Goal: Transaction & Acquisition: Download file/media

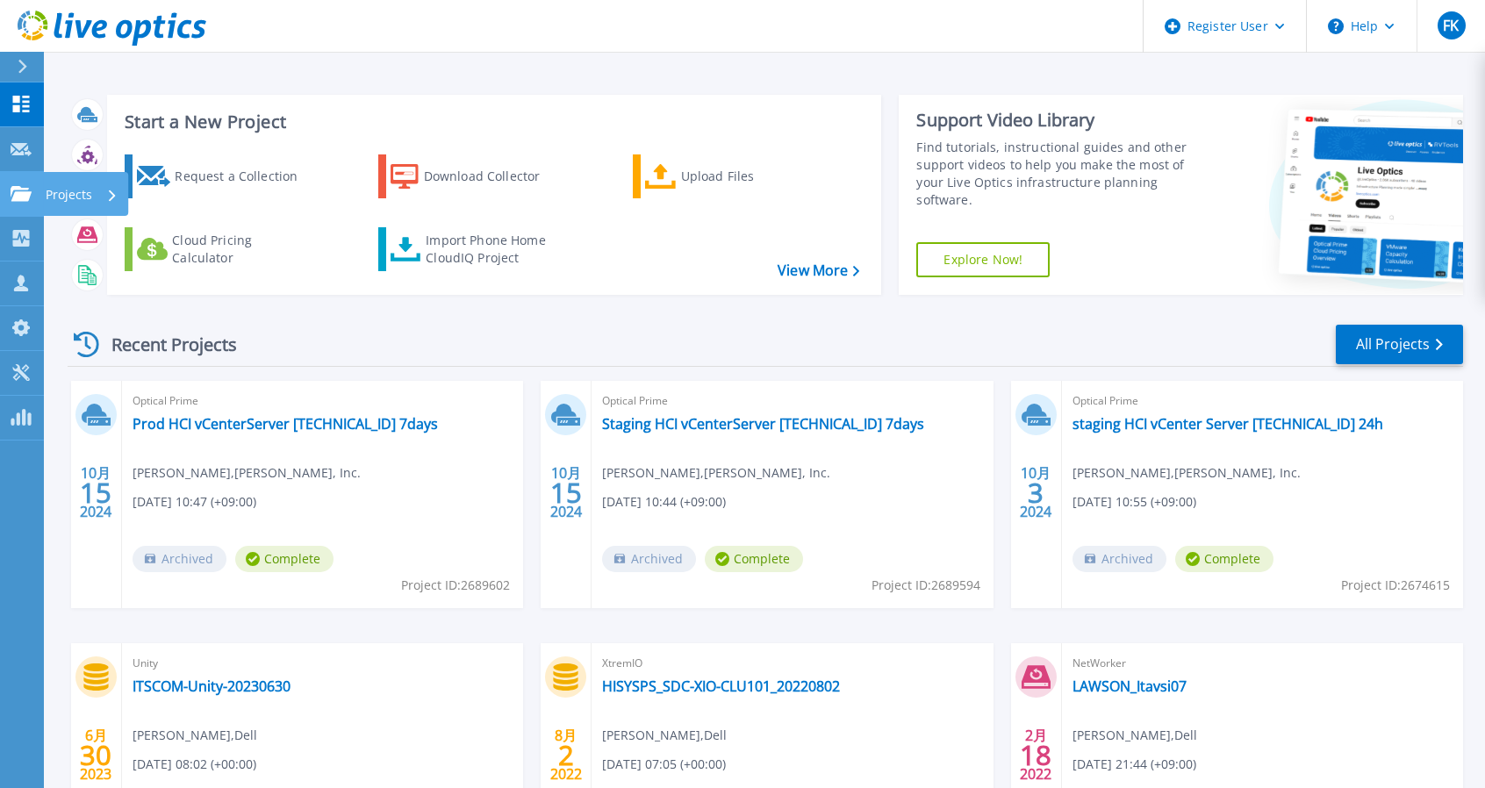
click at [32, 204] on link "Projects Projects" at bounding box center [22, 194] width 44 height 45
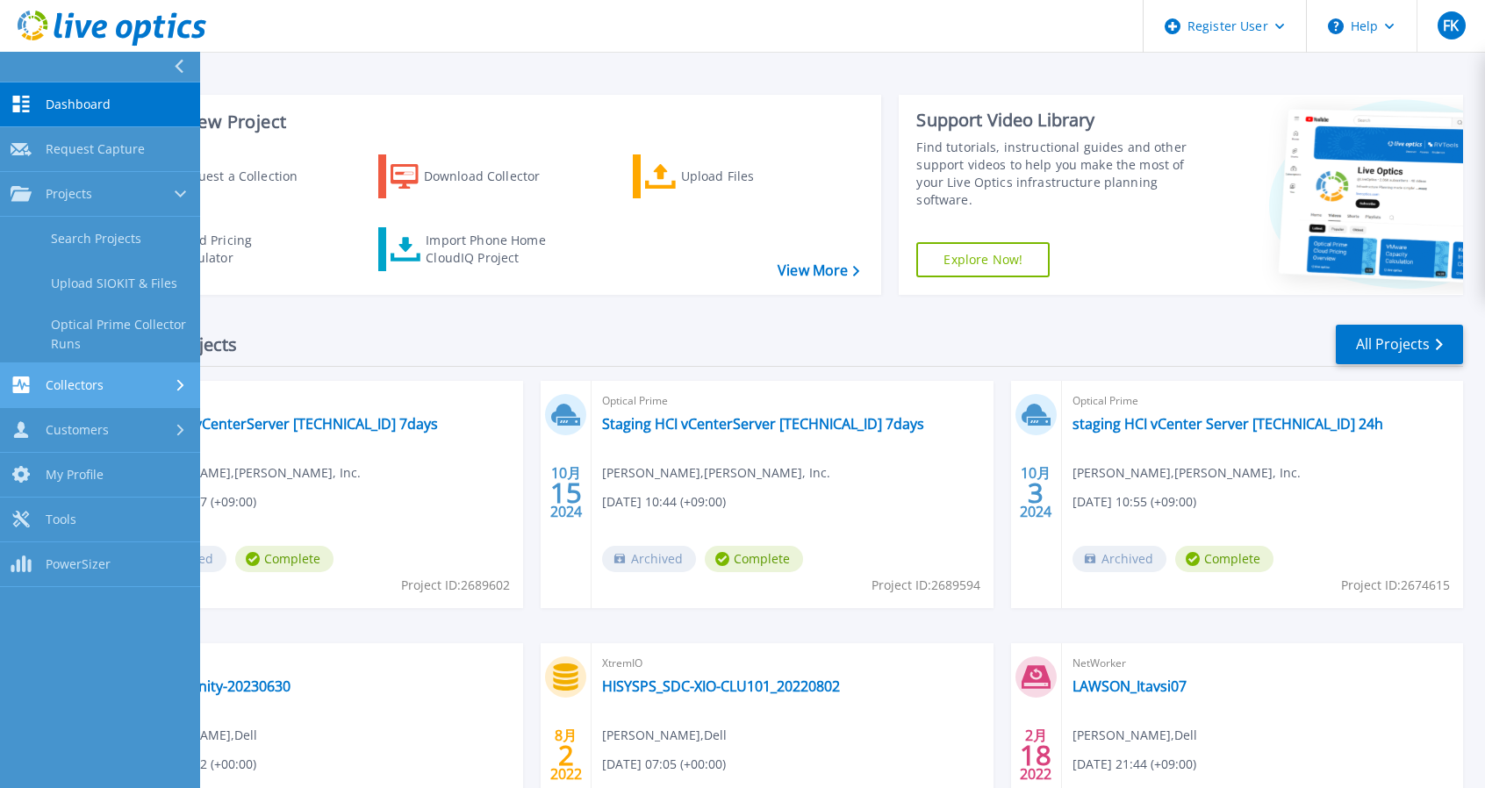
click at [111, 373] on link "Collectors Collectors" at bounding box center [100, 385] width 200 height 45
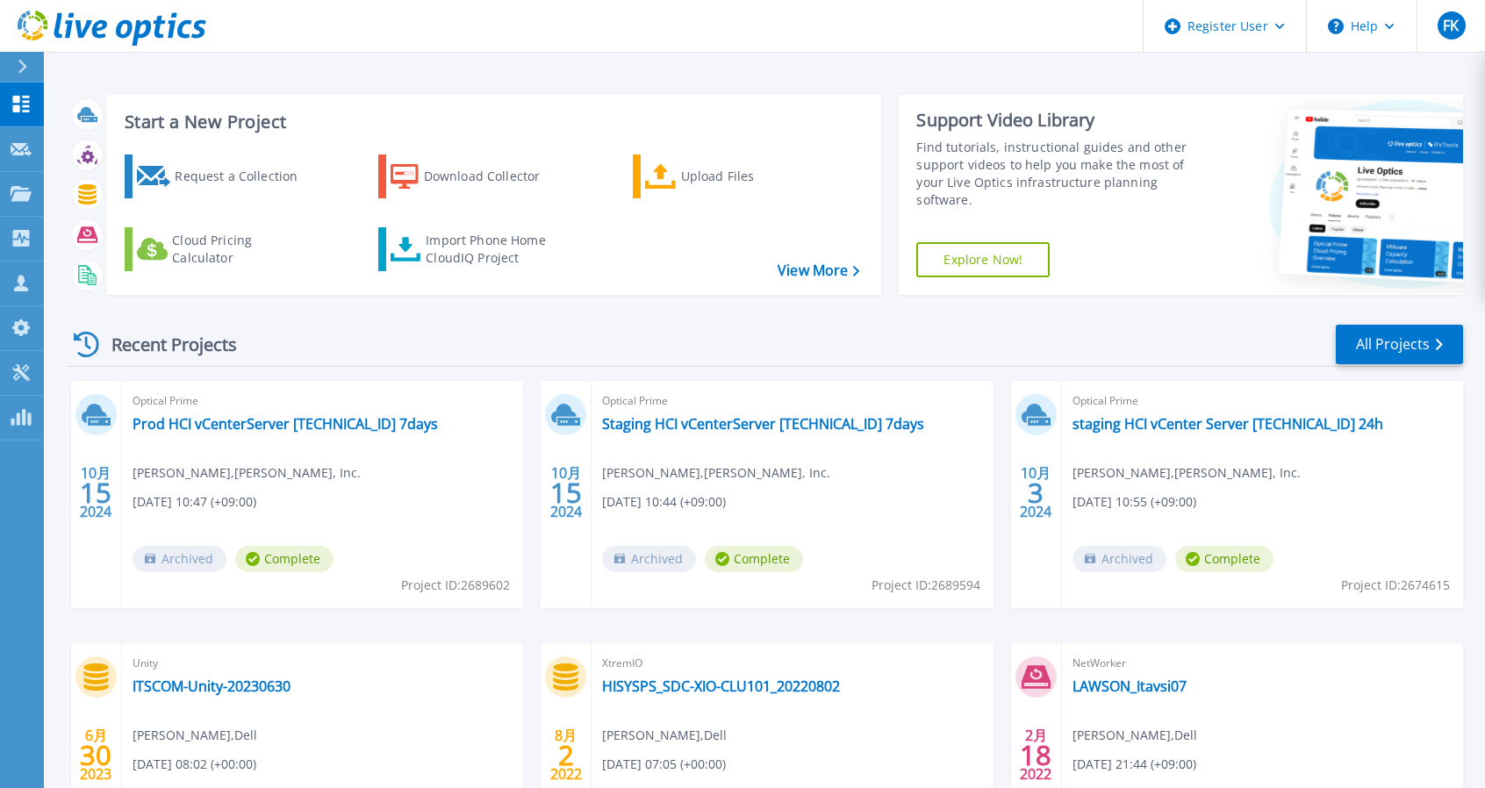
click at [383, 342] on div "Recent Projects All Projects" at bounding box center [766, 345] width 1396 height 44
click at [32, 109] on link "Dashboard Dashboard" at bounding box center [22, 105] width 44 height 45
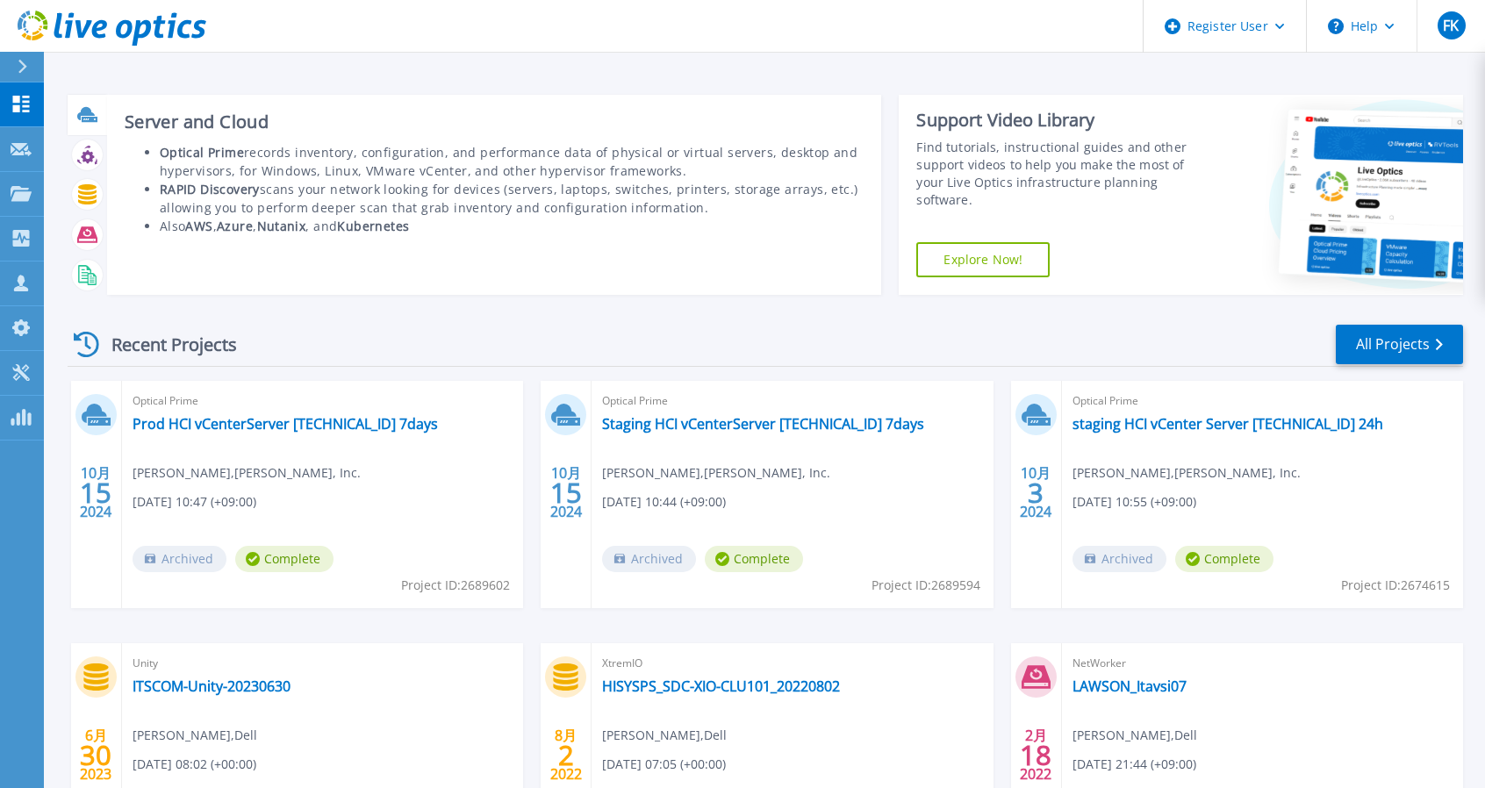
click at [156, 112] on h3 "Server and Cloud" at bounding box center [495, 121] width 740 height 19
click at [74, 119] on div at bounding box center [87, 114] width 31 height 31
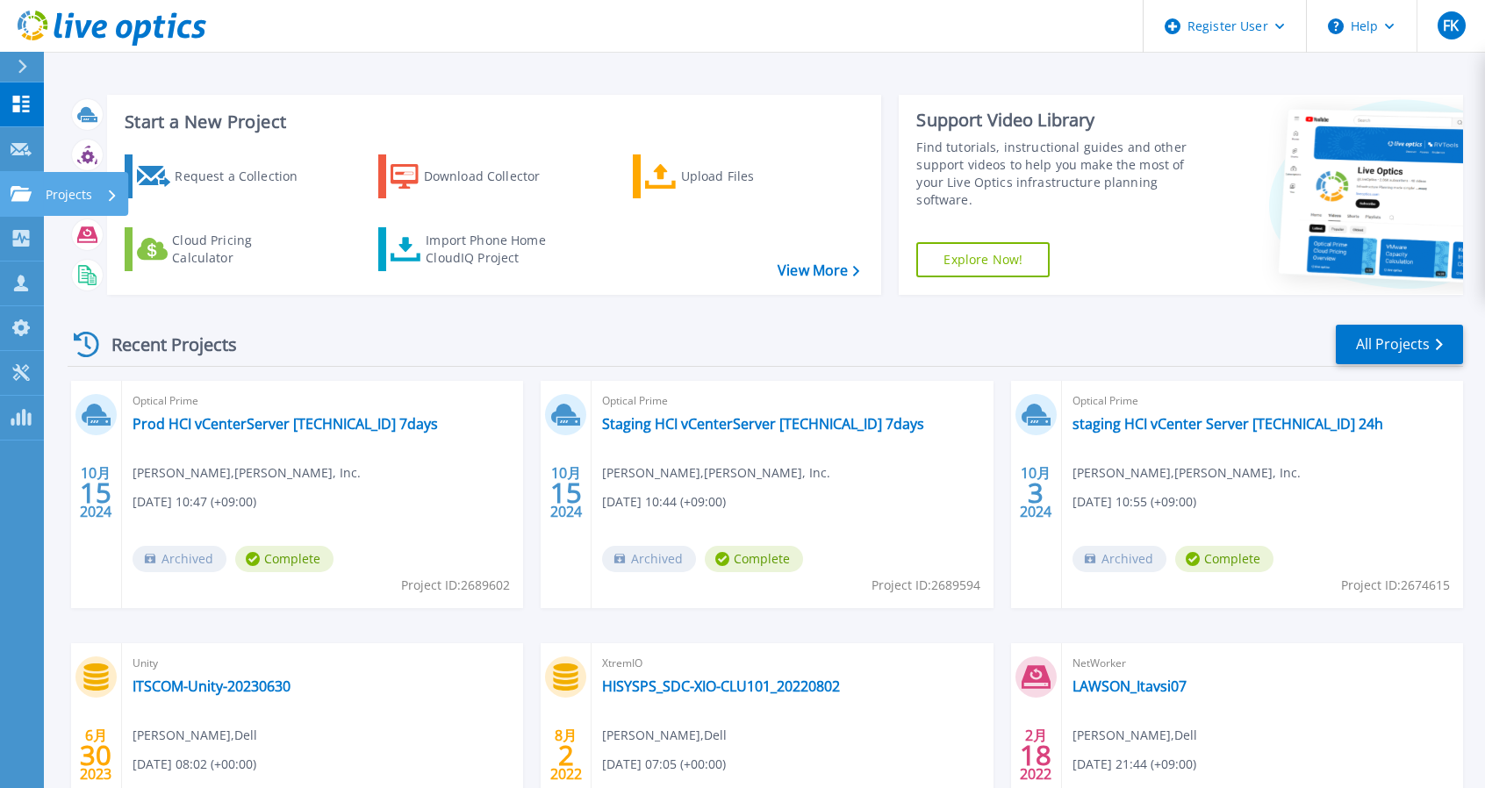
click at [78, 198] on p "Projects" at bounding box center [69, 195] width 47 height 46
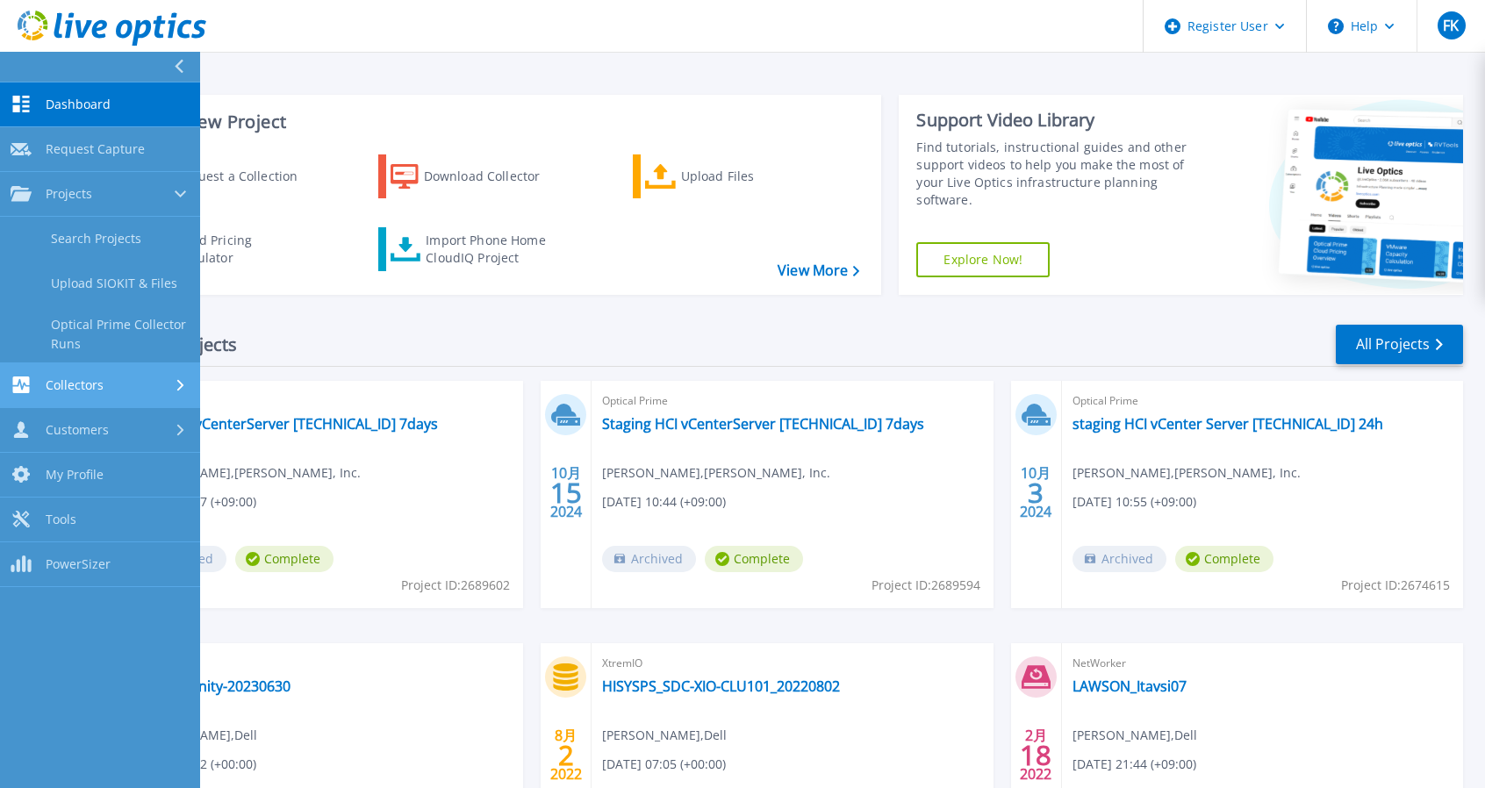
click at [126, 382] on div "Collectors" at bounding box center [100, 385] width 179 height 17
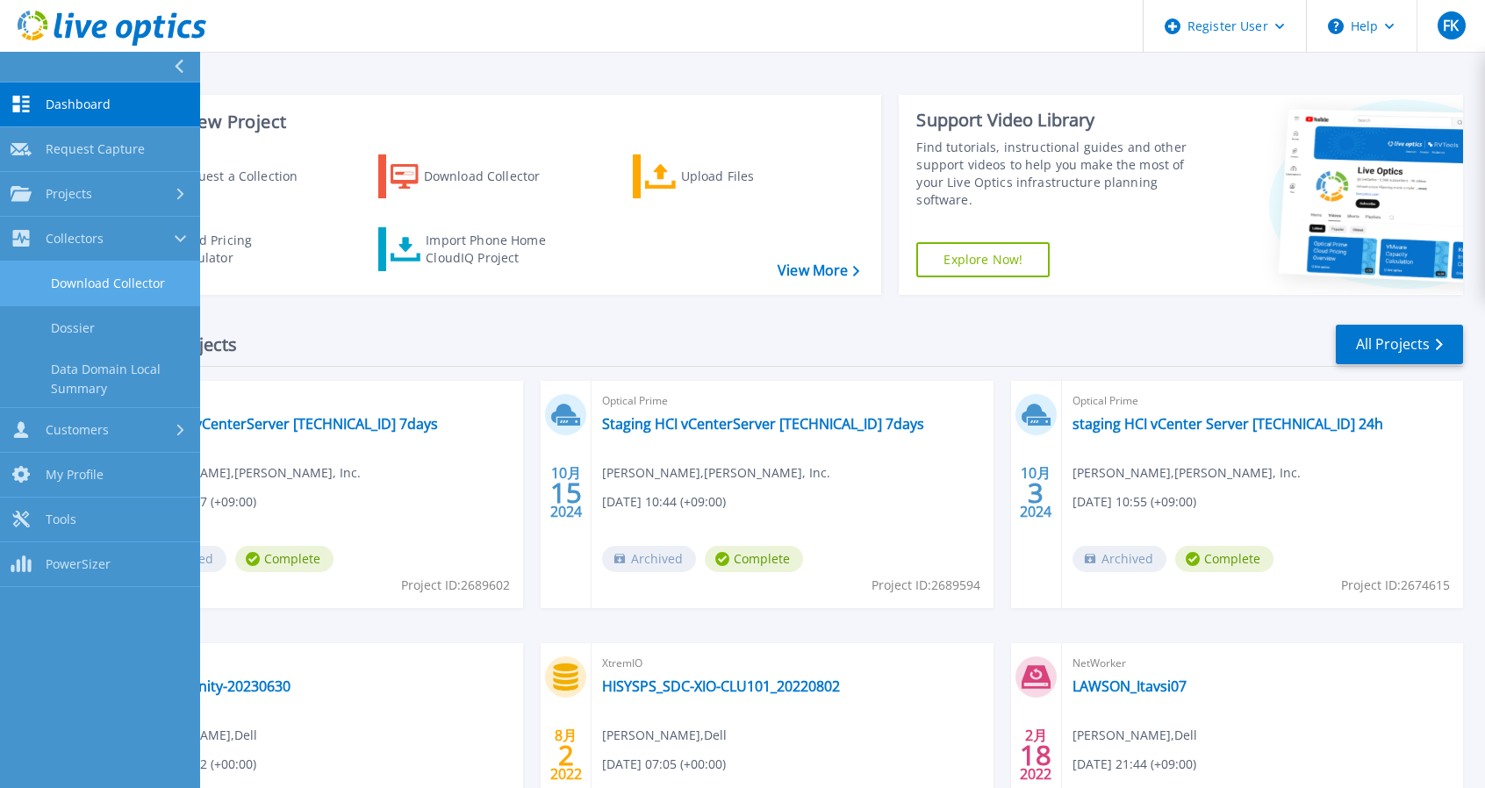
click at [155, 285] on link "Download Collector" at bounding box center [100, 284] width 200 height 45
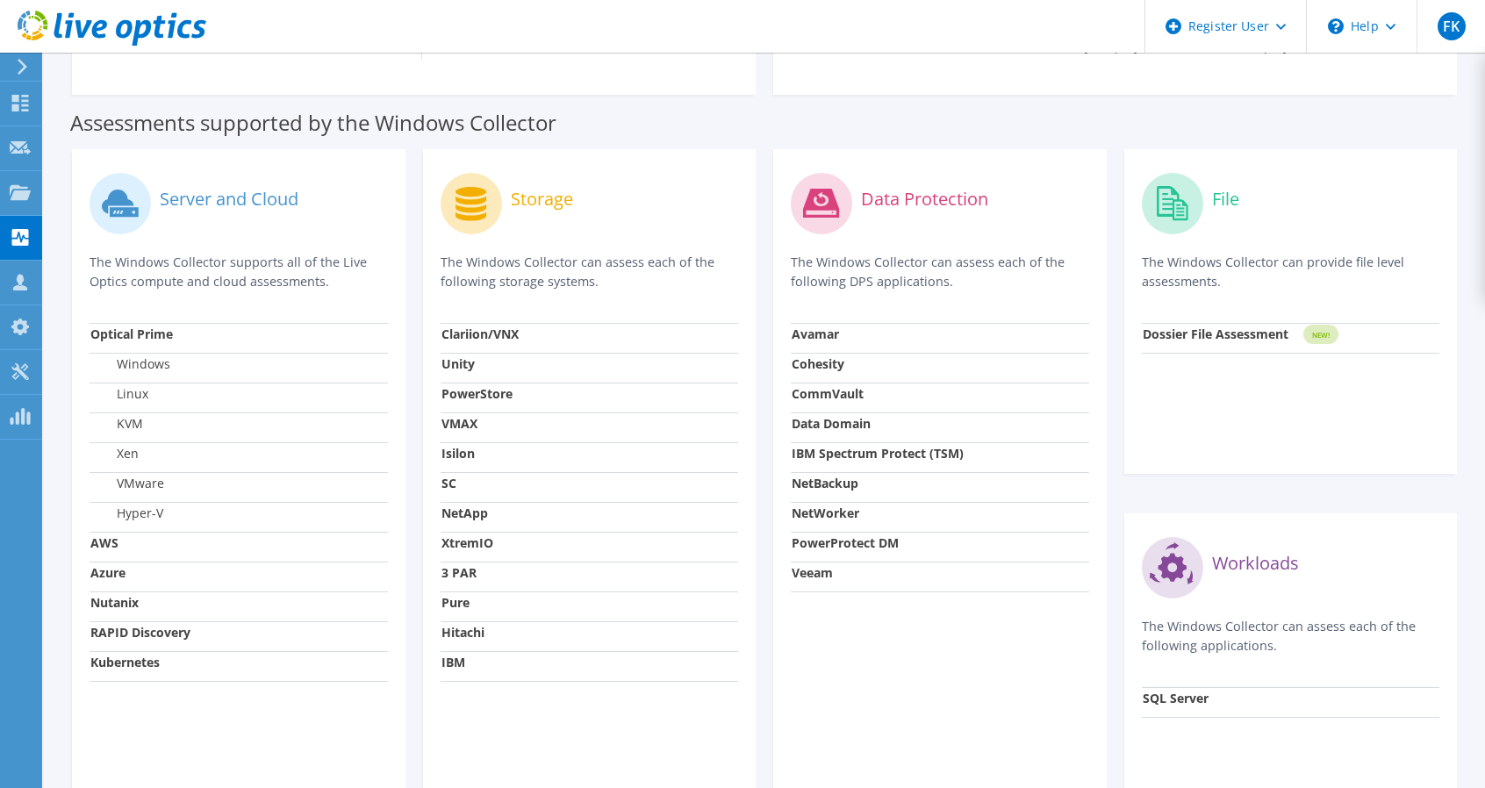
scroll to position [439, 0]
click at [155, 512] on label "Hyper-V" at bounding box center [126, 513] width 73 height 18
click at [156, 356] on label "Windows" at bounding box center [130, 364] width 80 height 18
click at [155, 332] on strong "Optical Prime" at bounding box center [131, 333] width 83 height 17
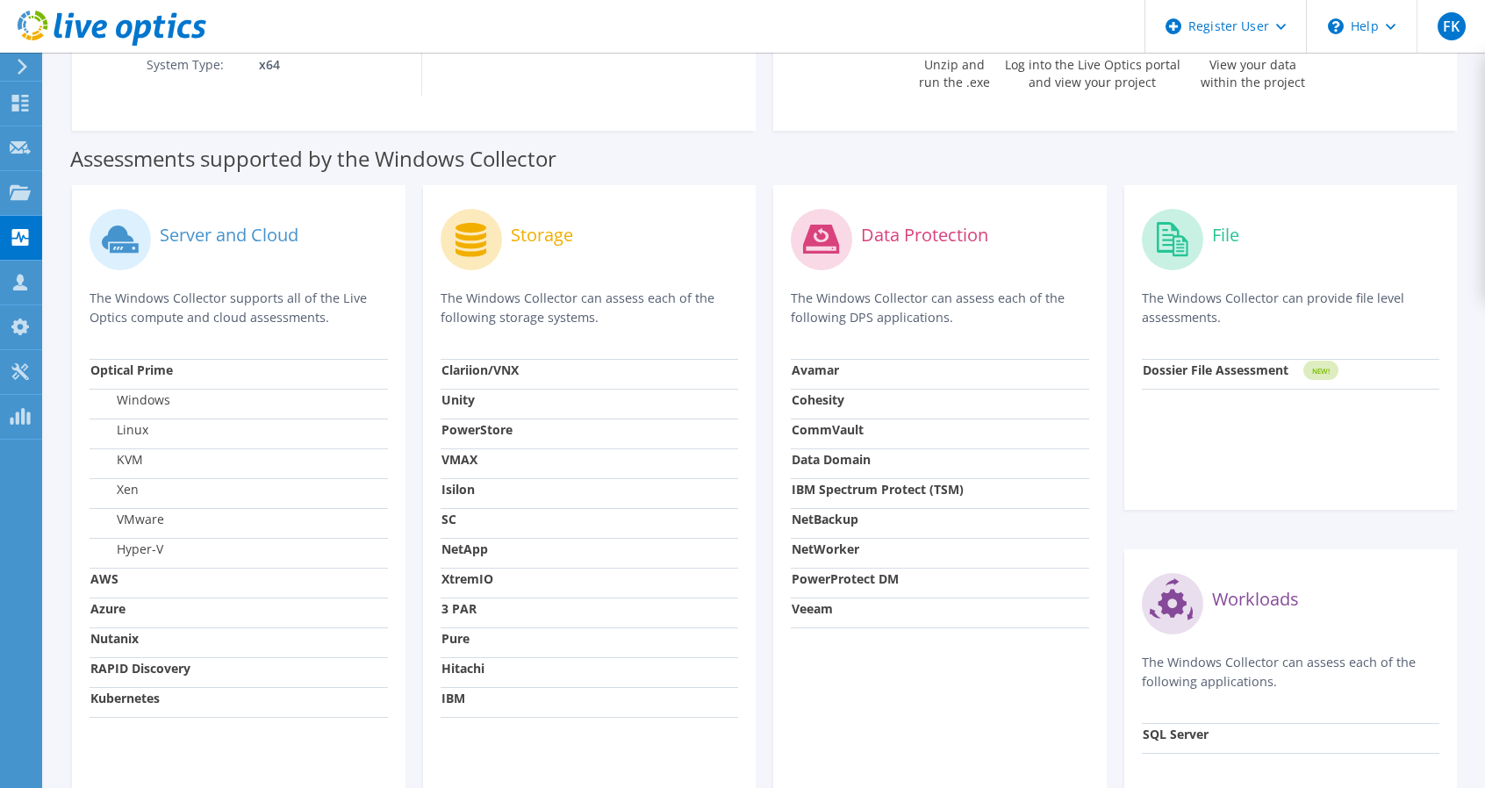
scroll to position [402, 0]
click at [283, 231] on label "Server and Cloud" at bounding box center [229, 235] width 139 height 18
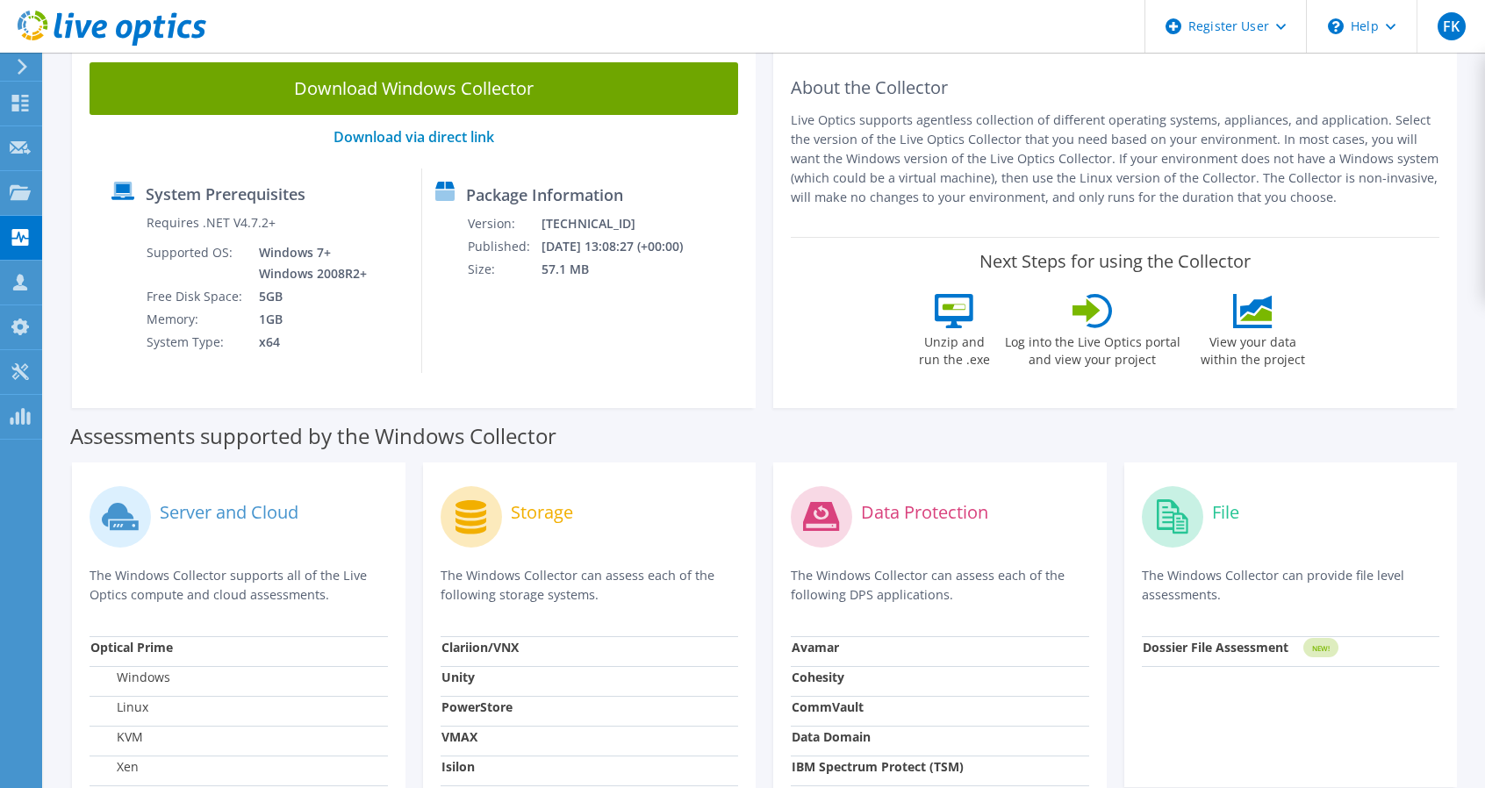
scroll to position [51, 0]
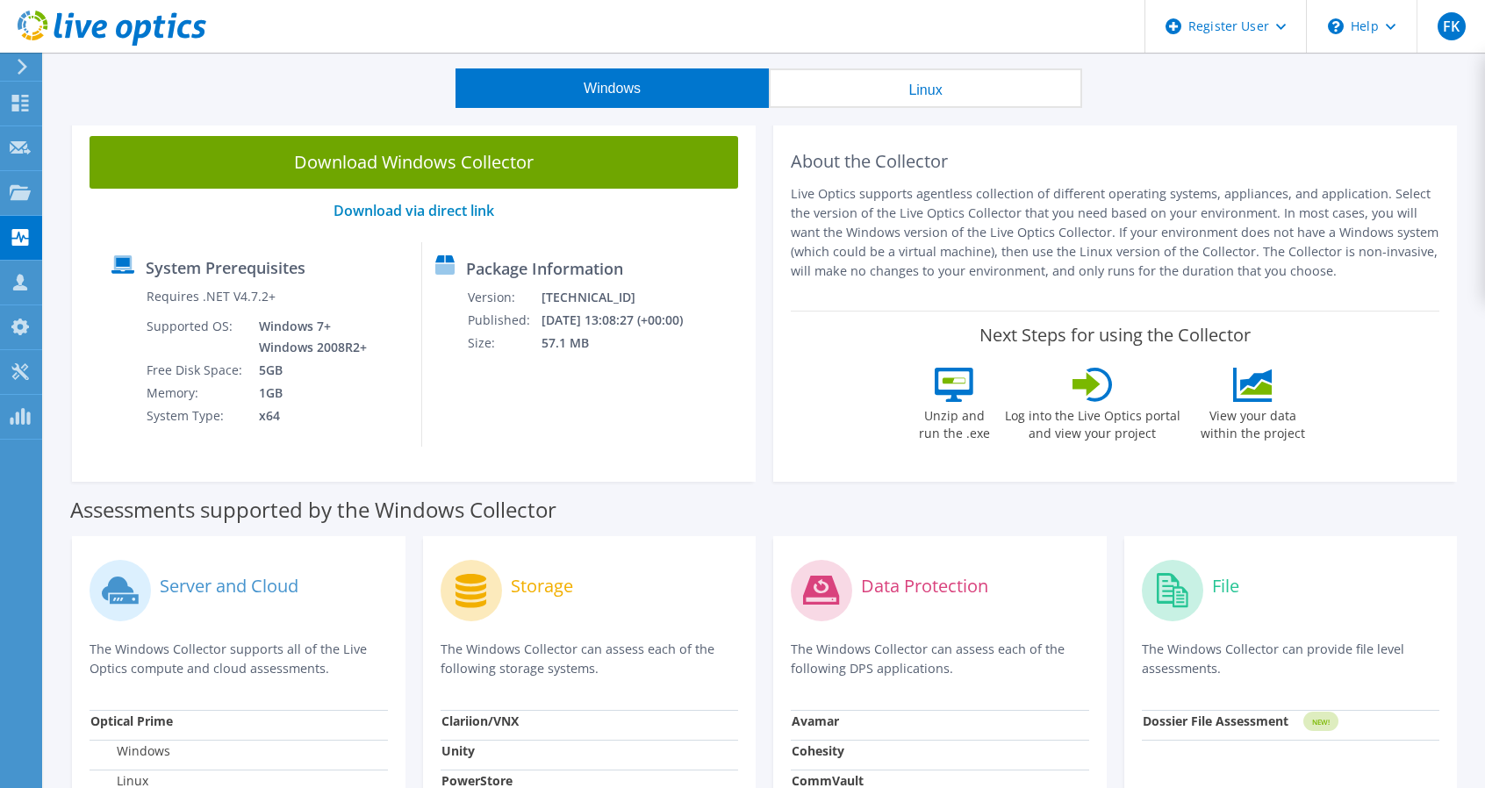
click at [852, 89] on button "Linux" at bounding box center [925, 88] width 313 height 40
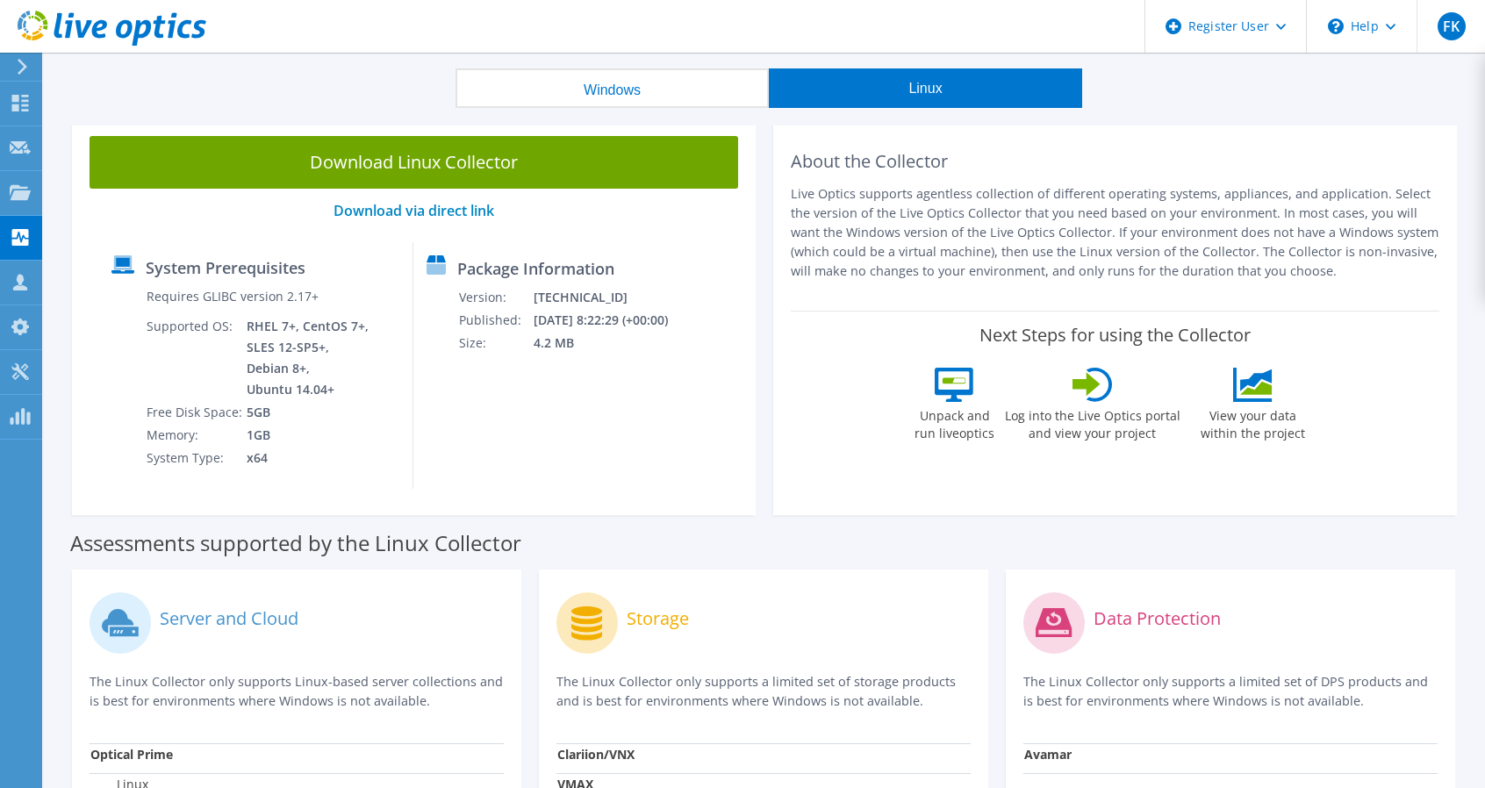
click at [681, 92] on button "Windows" at bounding box center [612, 88] width 313 height 40
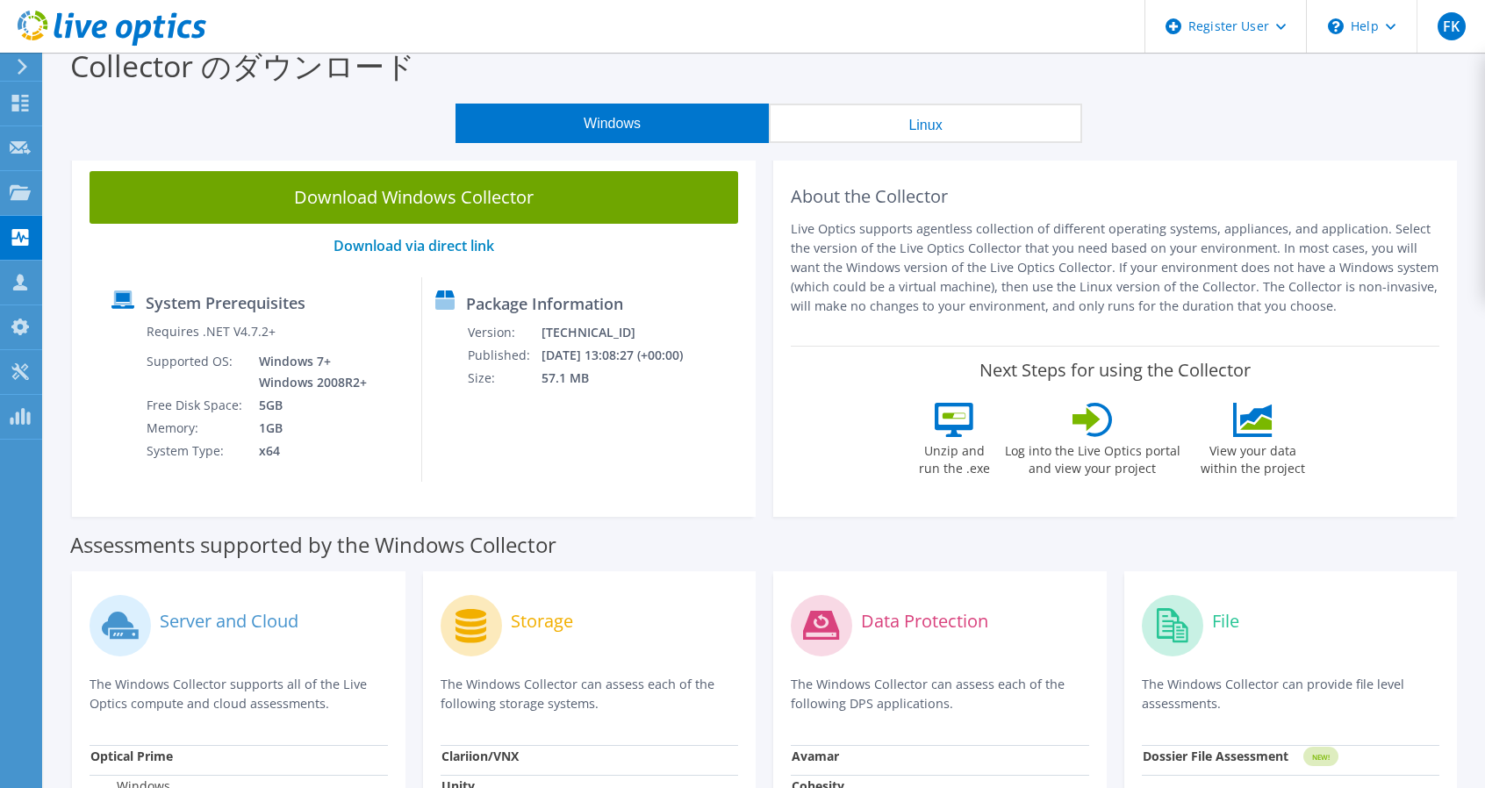
scroll to position [0, 0]
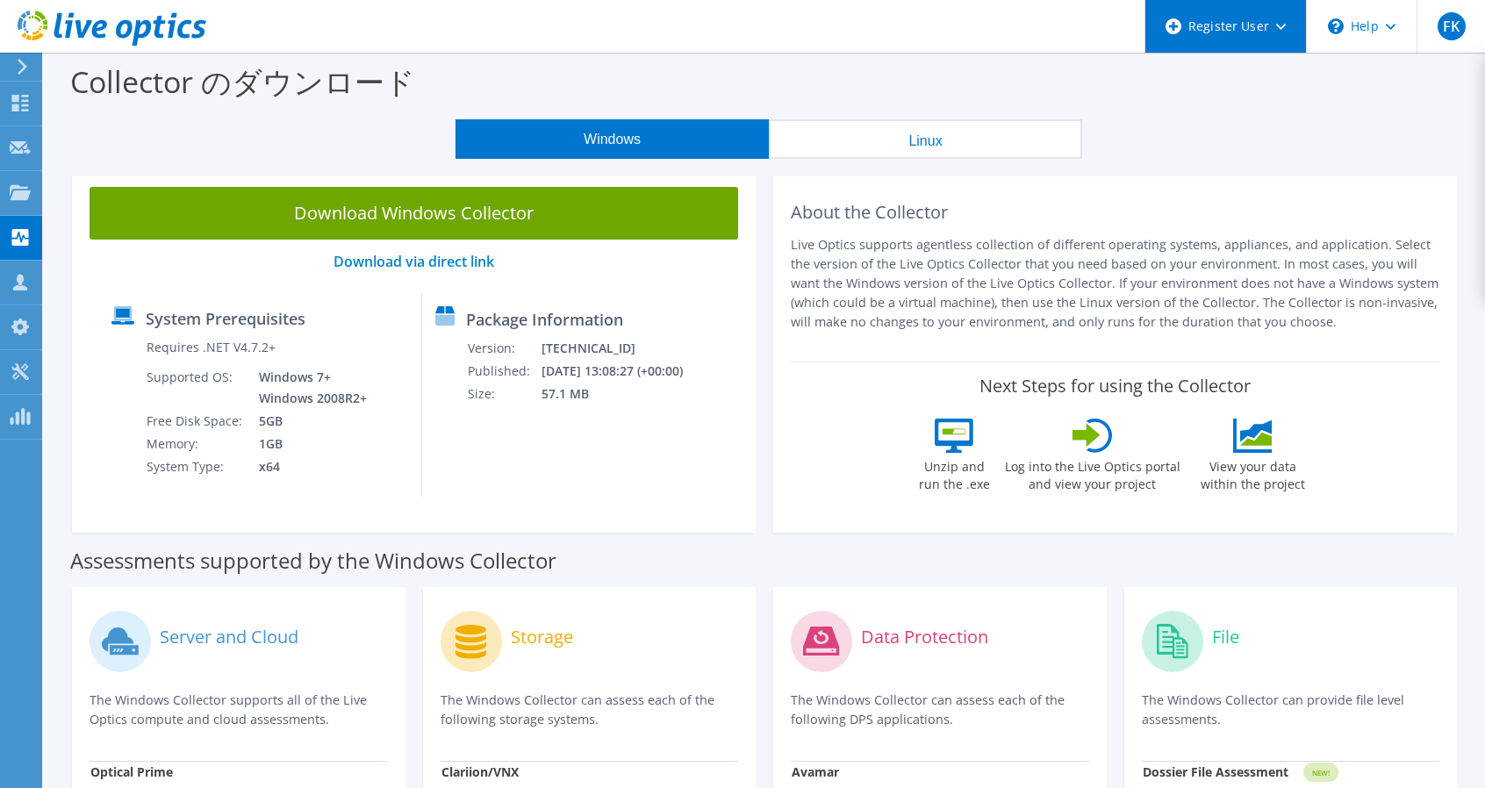
click at [1294, 25] on div "Register User" at bounding box center [1226, 26] width 162 height 53
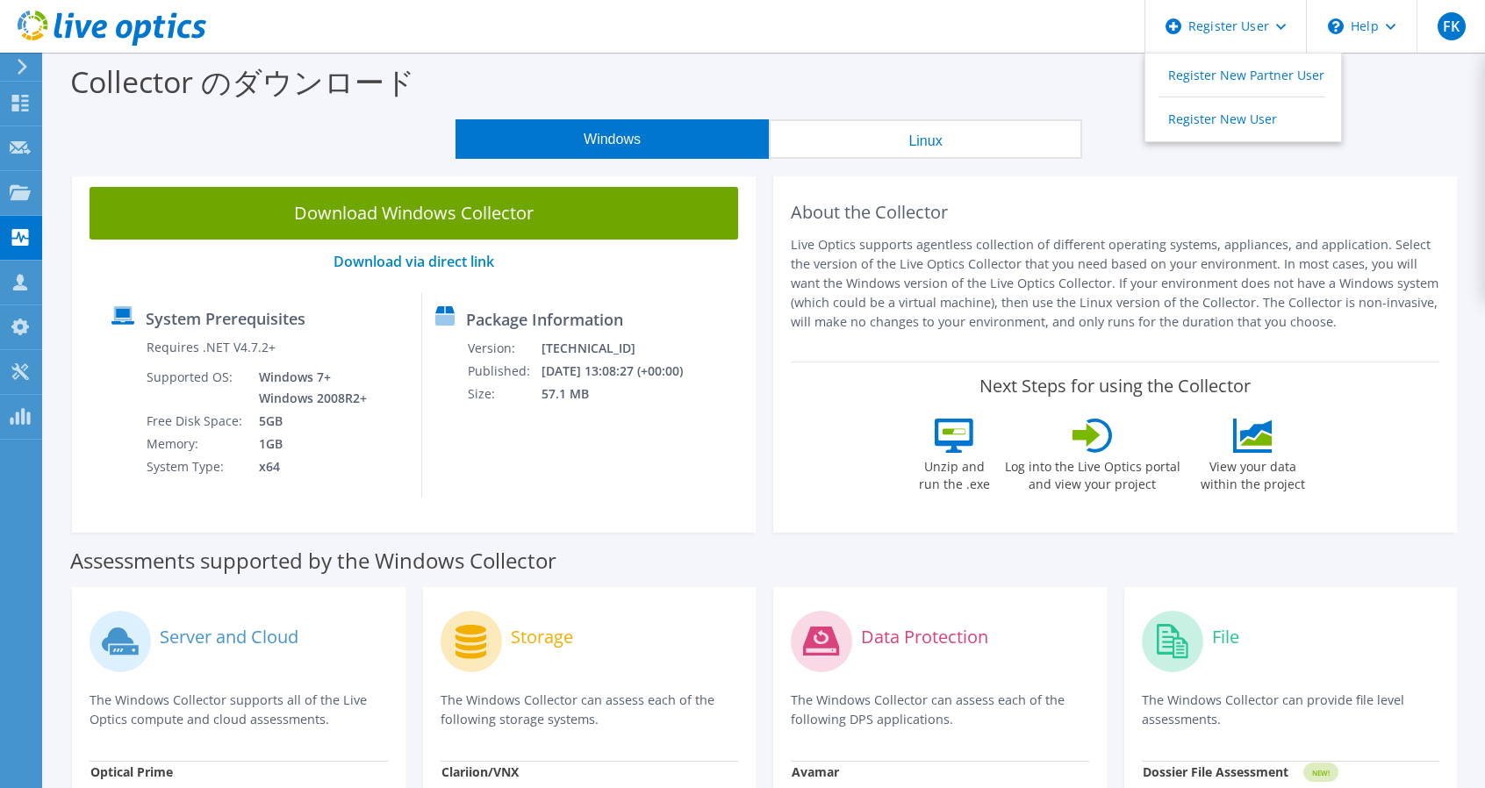
click at [1043, 86] on div "Collector のダウンロード" at bounding box center [765, 86] width 1424 height 67
